Goal: Task Accomplishment & Management: Manage account settings

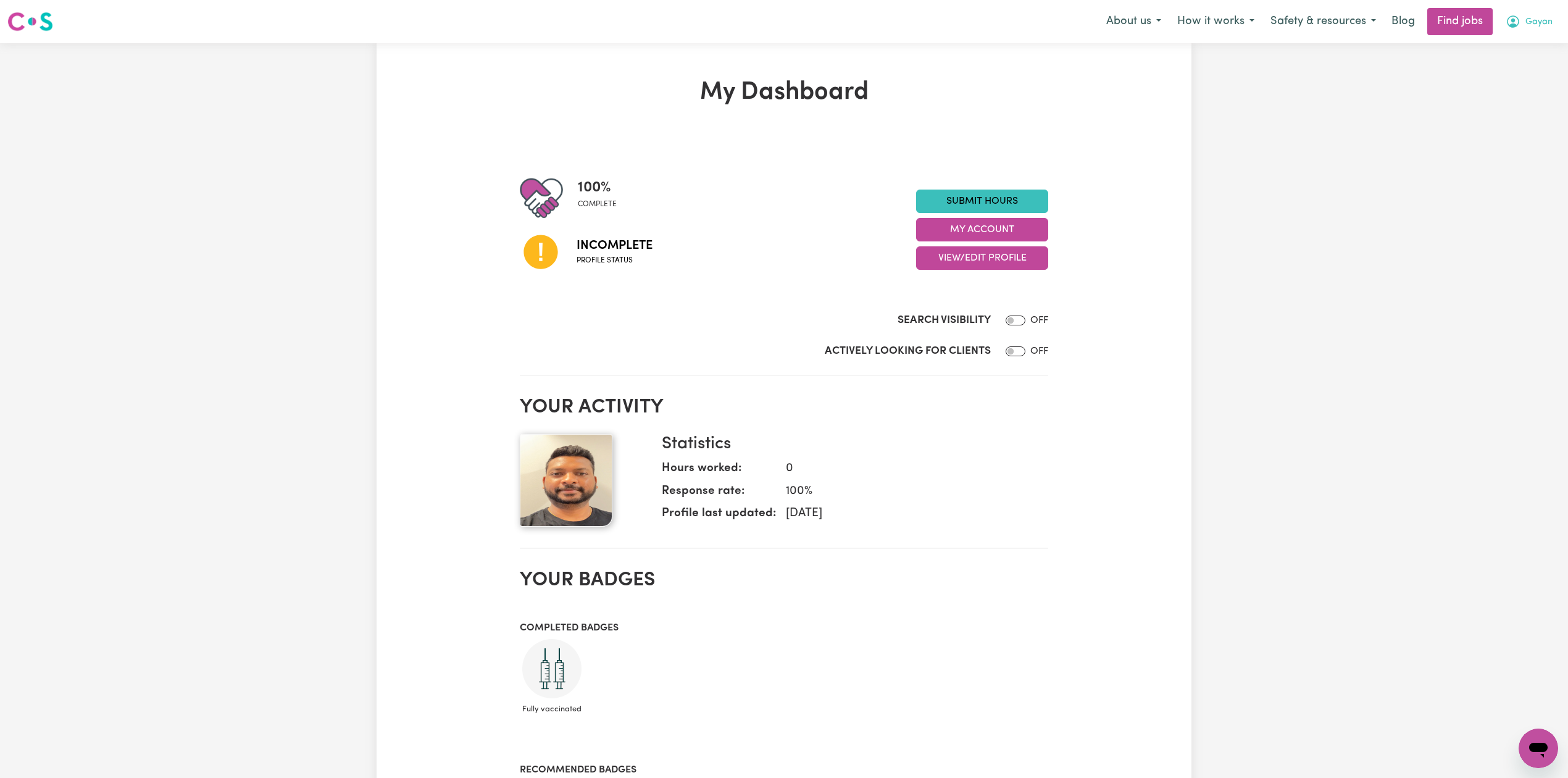
drag, startPoint x: 1540, startPoint y: 11, endPoint x: 1542, endPoint y: 19, distance: 8.2
click at [1542, 11] on button "Gayan" at bounding box center [1530, 22] width 63 height 26
click at [1505, 85] on link "Logout" at bounding box center [1512, 94] width 98 height 24
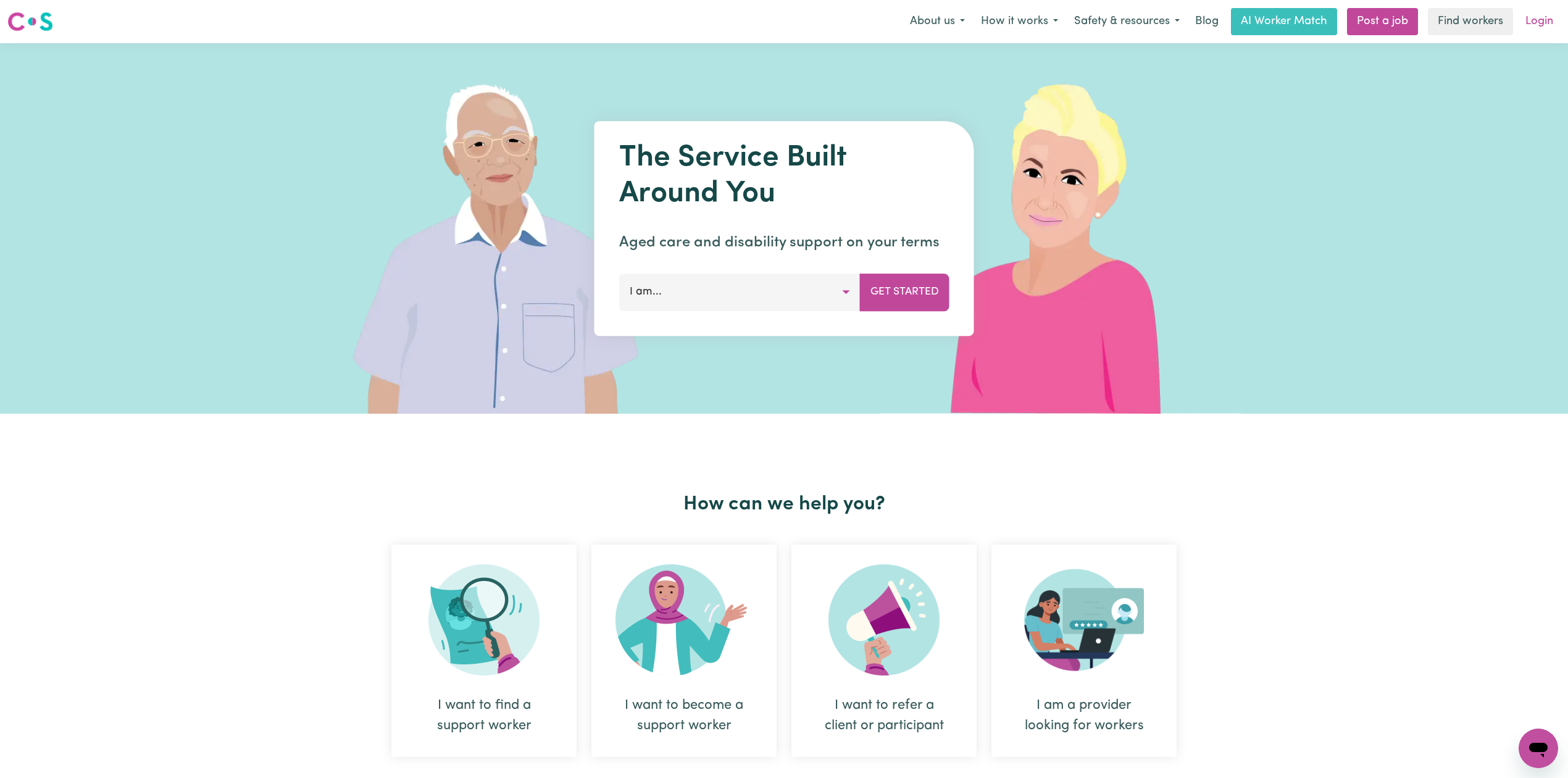
click at [1542, 24] on link "Login" at bounding box center [1539, 22] width 42 height 27
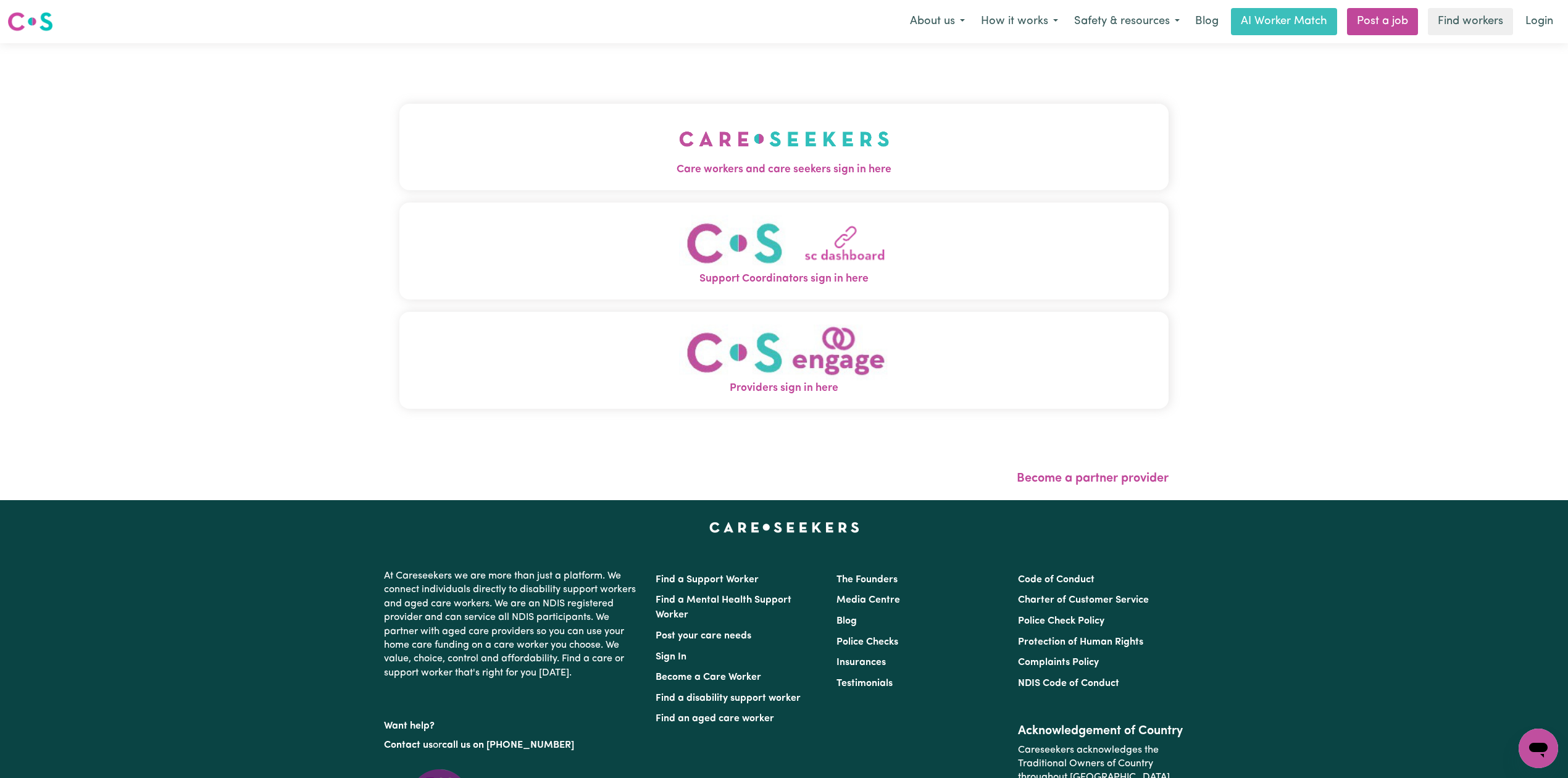
click at [774, 139] on img "Care workers and care seekers sign in here" at bounding box center [784, 139] width 211 height 46
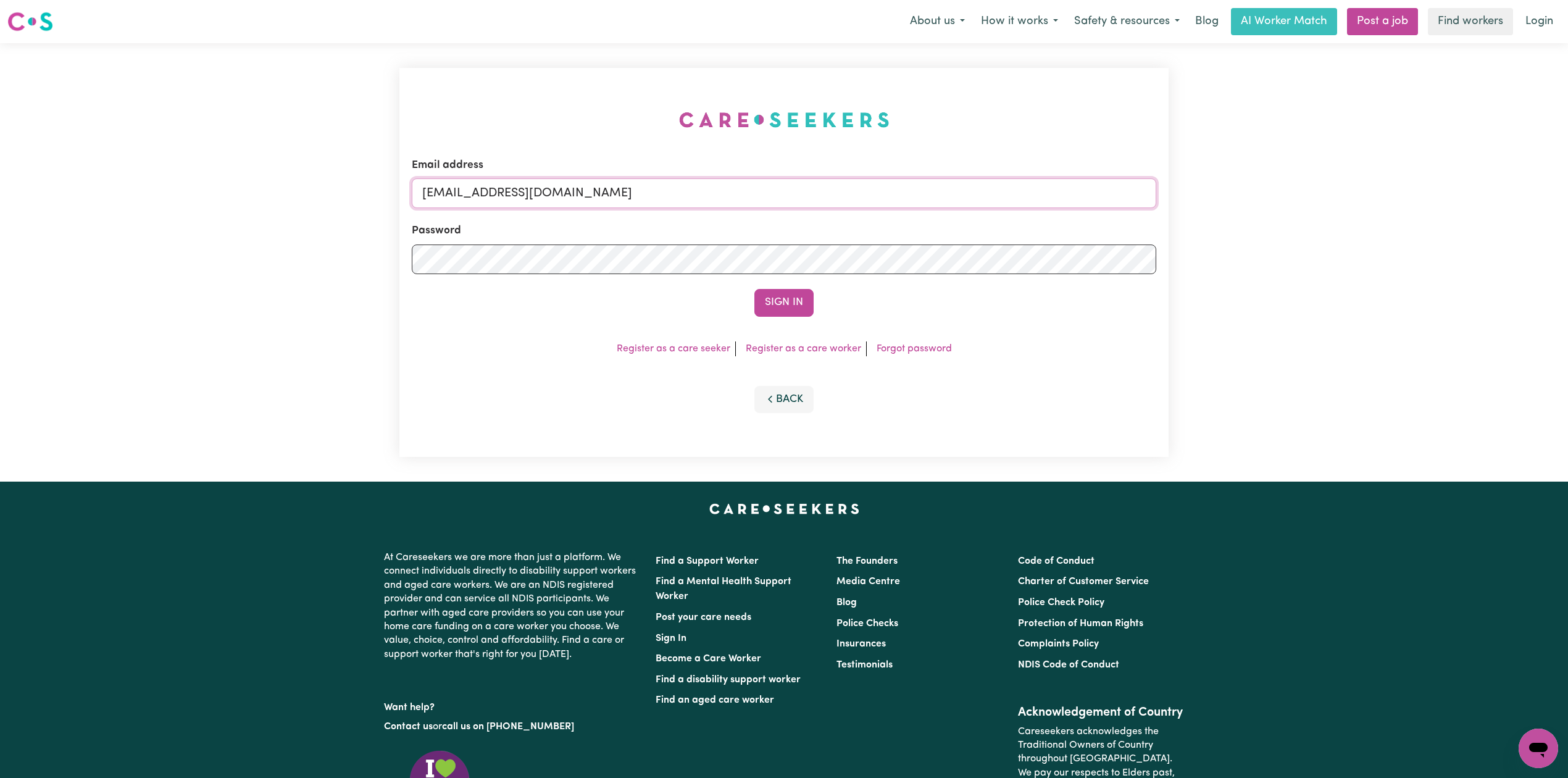
click at [640, 193] on input "[EMAIL_ADDRESS][DOMAIN_NAME]" at bounding box center [784, 193] width 744 height 29
drag, startPoint x: 489, startPoint y: 191, endPoint x: 898, endPoint y: 223, distance: 410.2
click at [898, 223] on form "Email address Superuser~[EMAIL_ADDRESS][DOMAIN_NAME] Password Sign In" at bounding box center [784, 237] width 744 height 159
type input "Superuser~[EMAIL_ADDRESS][DOMAIN_NAME]"
click at [755, 289] on button "Sign In" at bounding box center [784, 302] width 59 height 27
